Goal: Navigation & Orientation: Find specific page/section

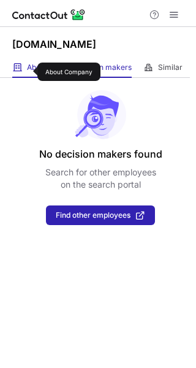
click at [29, 72] on span "About" at bounding box center [37, 68] width 20 height 10
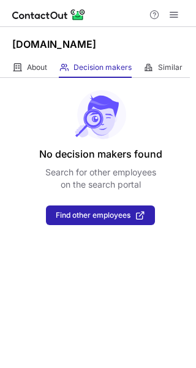
click at [36, 49] on h1 "[DOMAIN_NAME]" at bounding box center [54, 44] width 84 height 15
click at [36, 49] on h1 "Tuvavo.com" at bounding box center [54, 44] width 84 height 15
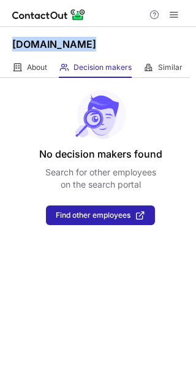
click at [36, 49] on h1 "Tuvavo.com" at bounding box center [54, 44] width 84 height 15
copy h1 "Tuvavo.com"
